Goal: Transaction & Acquisition: Purchase product/service

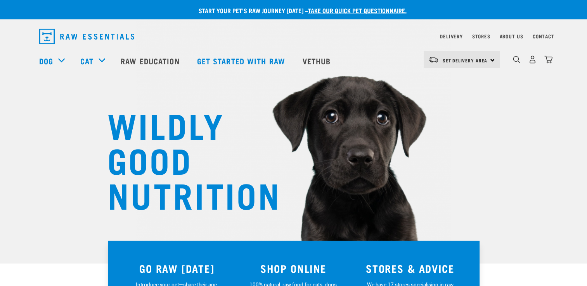
click at [492, 59] on div "Set Delivery Area North Island South Island" at bounding box center [461, 59] width 76 height 17
click at [470, 81] on link "[GEOGRAPHIC_DATA]" at bounding box center [460, 81] width 74 height 17
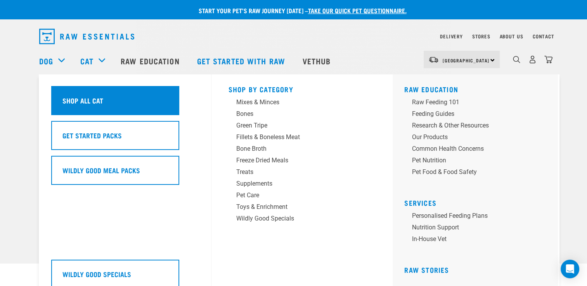
click at [86, 99] on h5 "Shop All Cat" at bounding box center [82, 100] width 41 height 10
click at [124, 108] on div "Shop All Cat" at bounding box center [115, 100] width 128 height 29
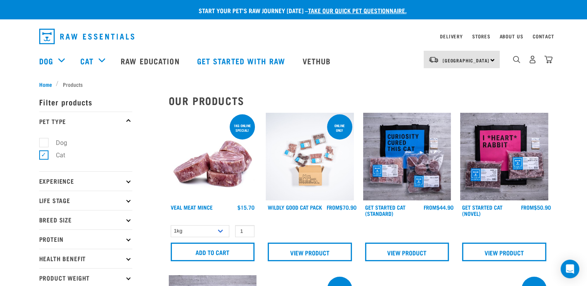
click at [426, 169] on img at bounding box center [407, 157] width 88 height 88
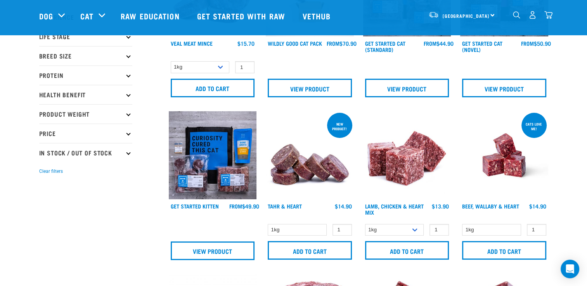
scroll to position [116, 0]
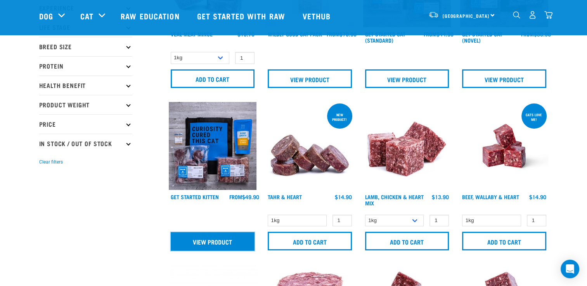
click at [230, 246] on link "View Product" at bounding box center [213, 241] width 84 height 19
